Goal: Task Accomplishment & Management: Manage account settings

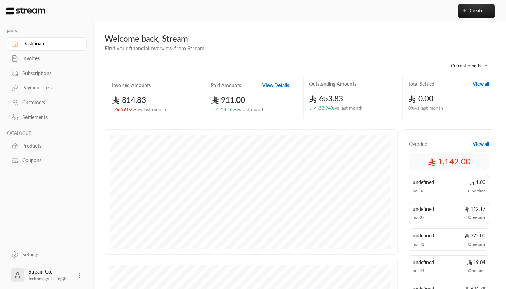
click at [38, 64] on link "Invoices" at bounding box center [47, 58] width 80 height 13
